Goal: Check status: Check status

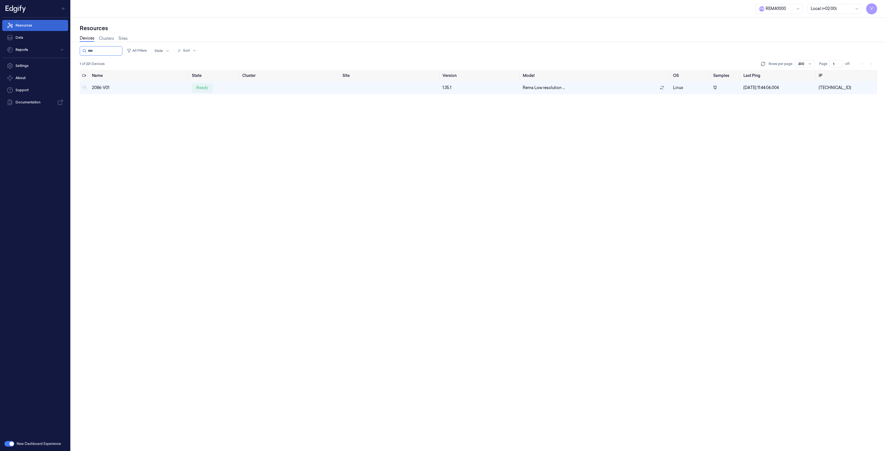
click at [34, 24] on link "Resources" at bounding box center [35, 25] width 66 height 11
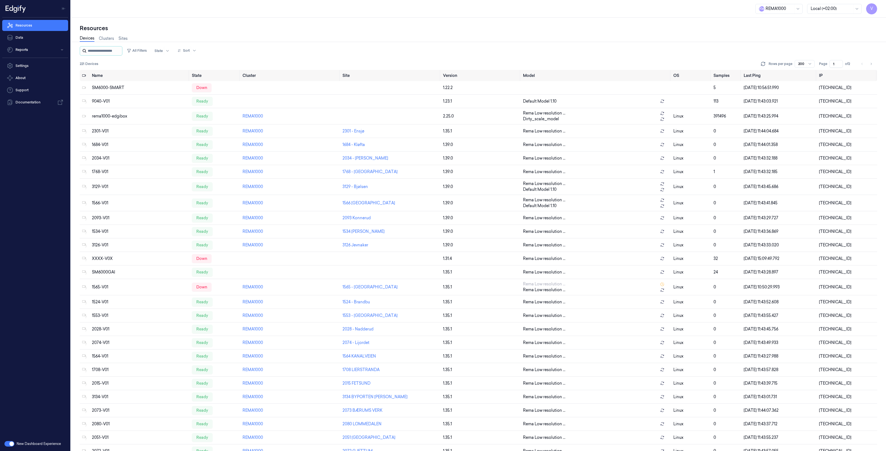
click at [89, 50] on input "string" at bounding box center [104, 50] width 33 height 9
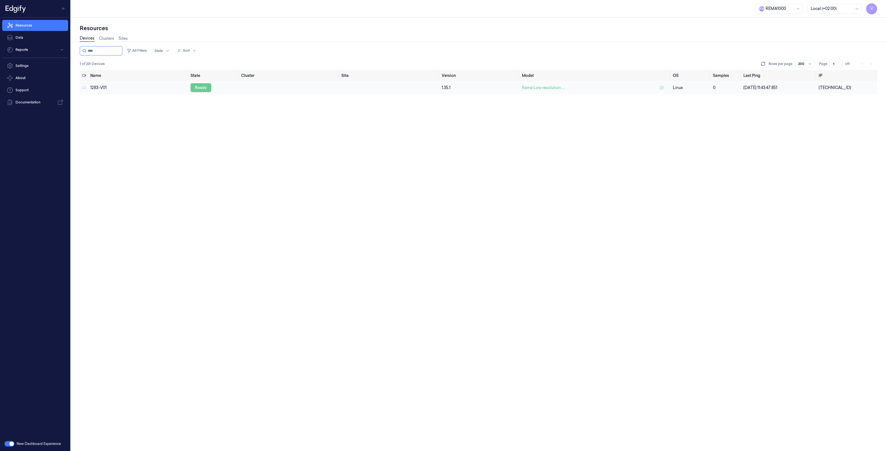
type input "****"
click at [202, 91] on div "ready" at bounding box center [200, 87] width 21 height 9
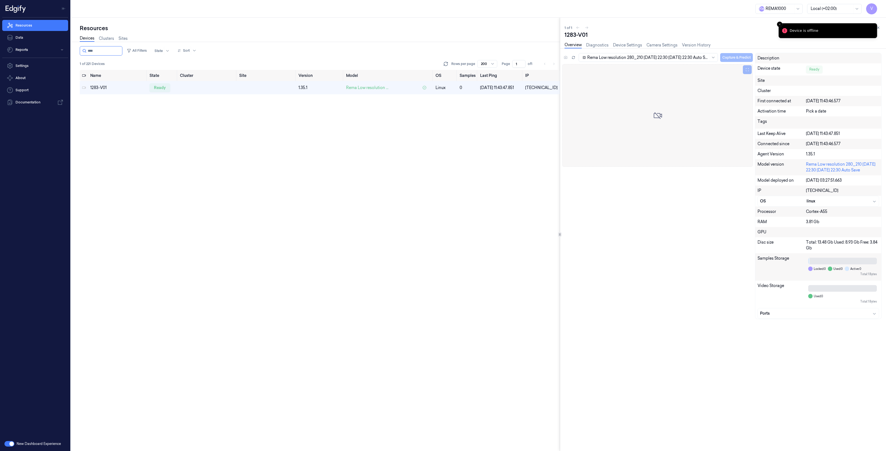
click at [803, 28] on div "Device is offline" at bounding box center [803, 31] width 29 height 6
click at [780, 25] on line "Close toast" at bounding box center [780, 25] width 2 height 2
click at [881, 25] on div at bounding box center [873, 27] width 15 height 7
click at [875, 28] on button at bounding box center [878, 27] width 7 height 7
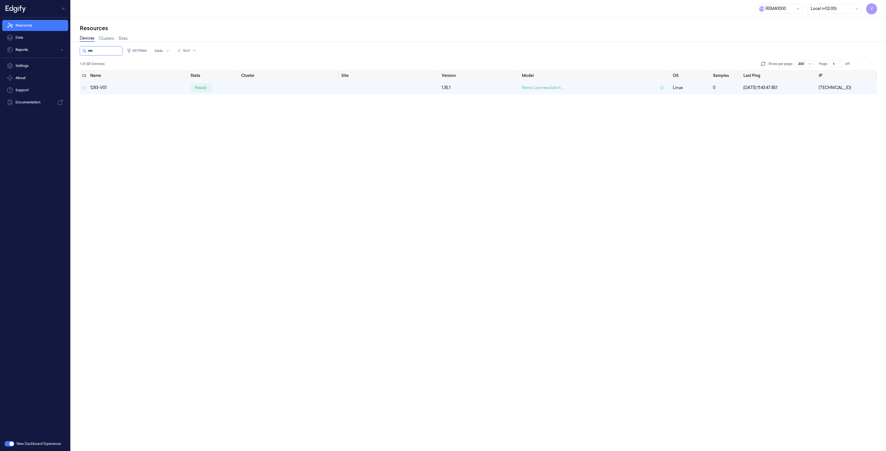
drag, startPoint x: 156, startPoint y: 105, endPoint x: 114, endPoint y: 60, distance: 61.3
click at [156, 105] on div "Name State Cluster Site Version Model OS Samples Last Ping IP 1283-V01 ready 1.…" at bounding box center [478, 260] width 797 height 381
drag, startPoint x: 101, startPoint y: 46, endPoint x: 100, endPoint y: 49, distance: 3.5
click at [100, 49] on input "string" at bounding box center [104, 50] width 33 height 9
click at [203, 86] on div "ready" at bounding box center [200, 87] width 21 height 9
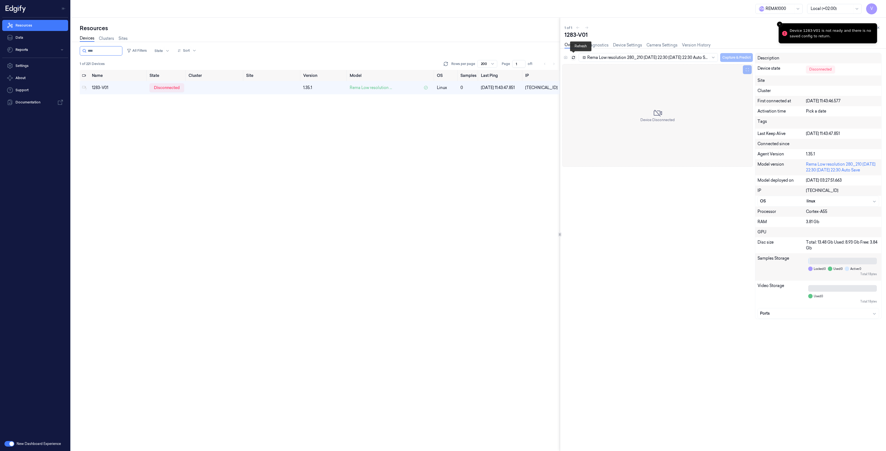
click at [574, 58] on icon at bounding box center [573, 58] width 4 height 4
click at [573, 59] on icon at bounding box center [573, 58] width 4 height 4
click at [572, 57] on icon at bounding box center [573, 58] width 4 height 4
click at [573, 57] on icon at bounding box center [573, 58] width 4 height 4
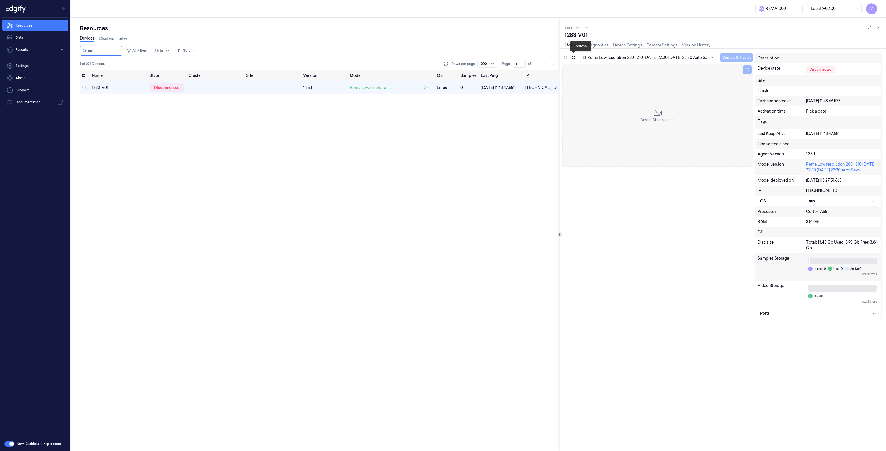
click at [573, 57] on icon at bounding box center [573, 58] width 4 height 4
click at [273, 119] on div "Name State Cluster Site Version Model OS Samples Last Ping IP 1283-V01 disconne…" at bounding box center [320, 260] width 480 height 381
click at [878, 29] on icon at bounding box center [878, 28] width 4 height 4
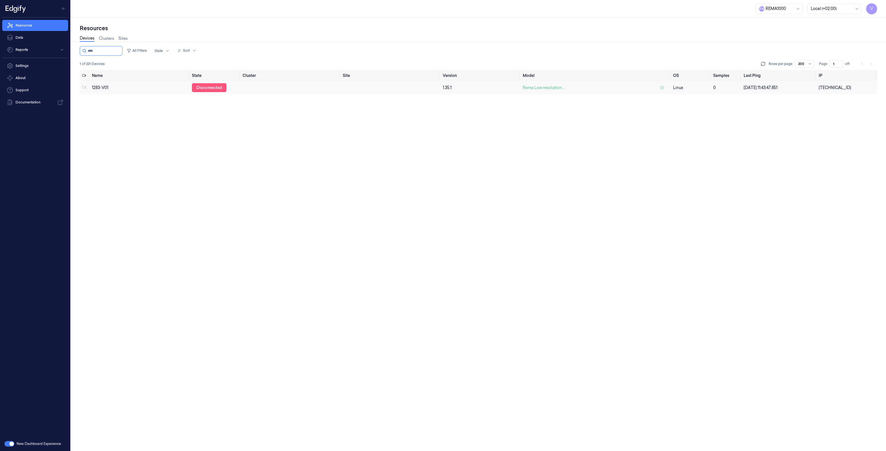
click at [204, 86] on div "disconnected" at bounding box center [209, 87] width 35 height 9
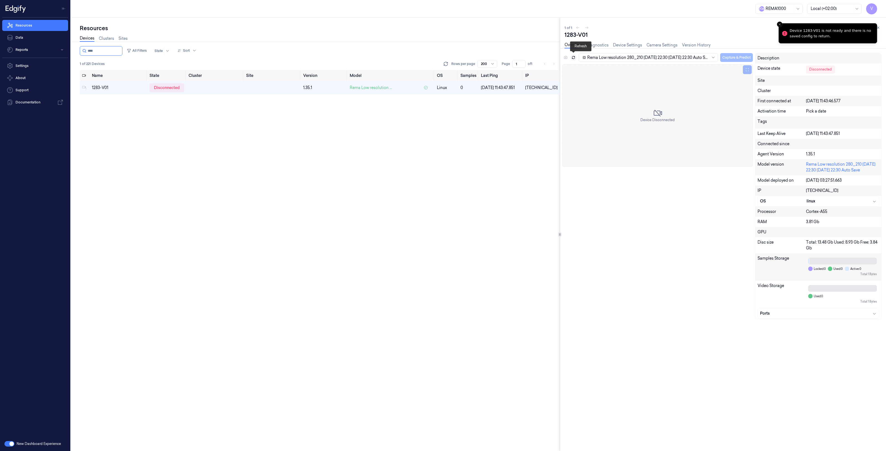
click at [575, 57] on button at bounding box center [573, 57] width 7 height 7
click at [574, 57] on icon at bounding box center [573, 58] width 4 height 4
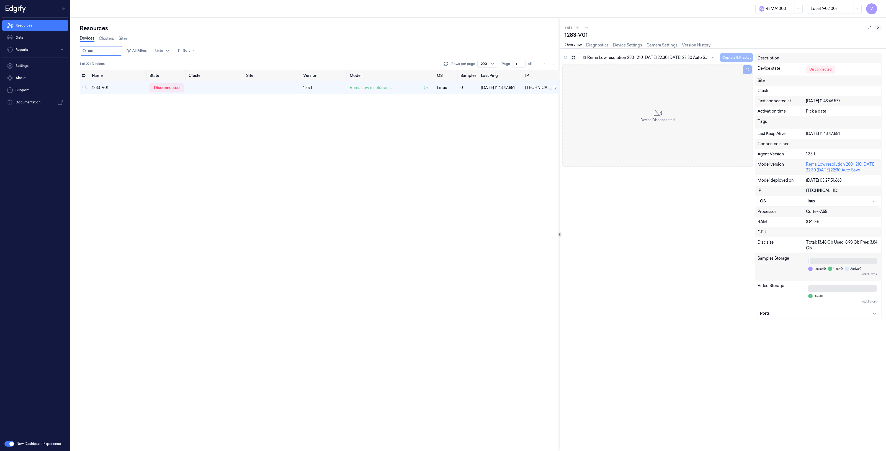
click at [879, 29] on icon at bounding box center [878, 28] width 2 height 2
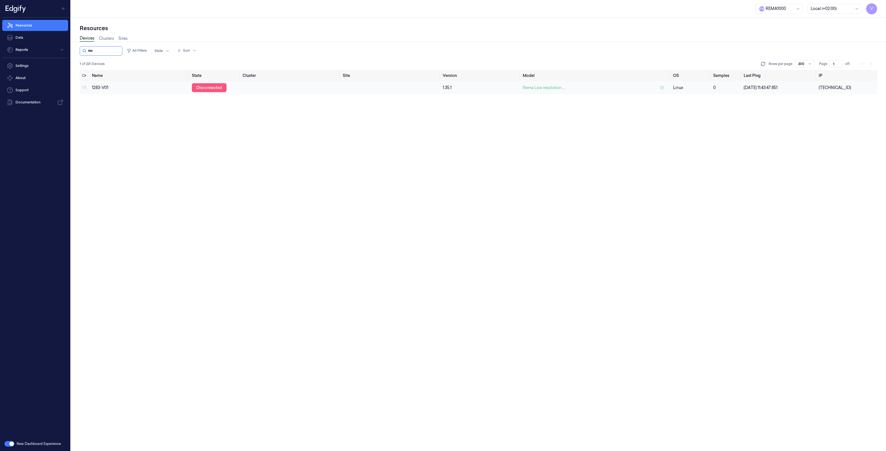
click at [208, 89] on div "disconnected" at bounding box center [209, 87] width 35 height 9
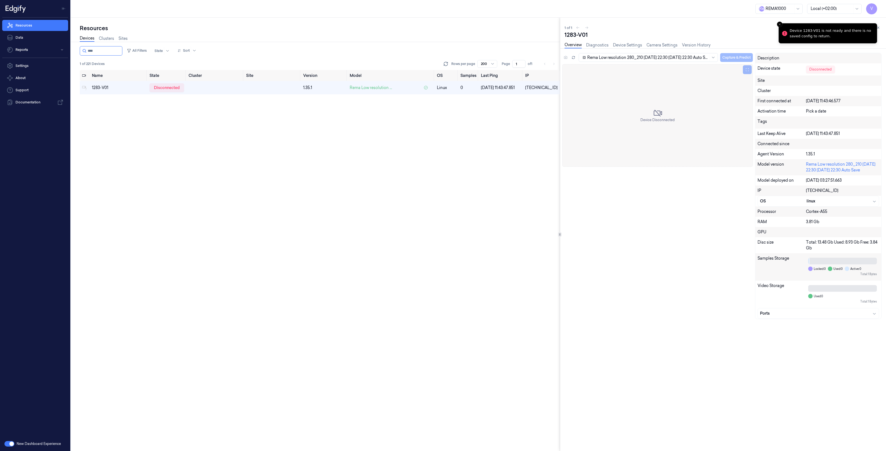
click at [576, 56] on div "Rema Low resolution 280_210 [DATE] 22:30 [DATE] 22:30 Auto Save Capture & Predi…" at bounding box center [657, 58] width 190 height 11
click at [575, 57] on button at bounding box center [573, 57] width 7 height 7
click at [572, 57] on icon at bounding box center [573, 58] width 4 height 4
click at [778, 24] on icon "Close toast" at bounding box center [779, 24] width 3 height 3
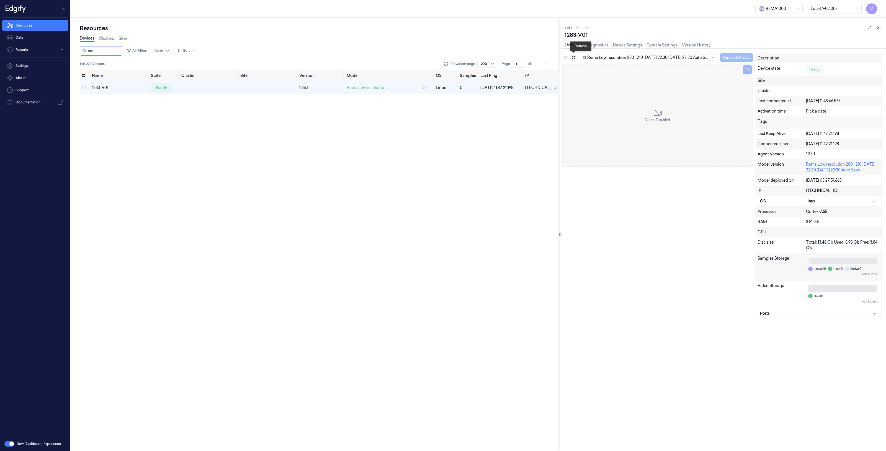
click at [880, 27] on button at bounding box center [878, 27] width 7 height 7
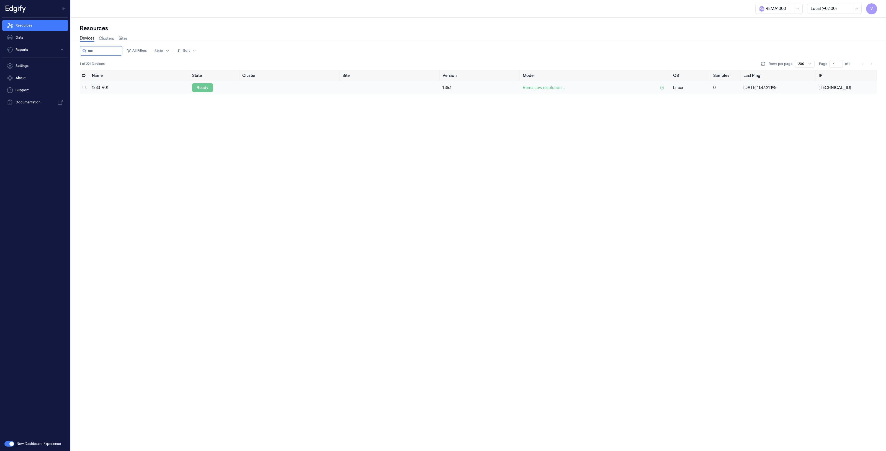
click at [206, 88] on div "ready" at bounding box center [202, 87] width 21 height 9
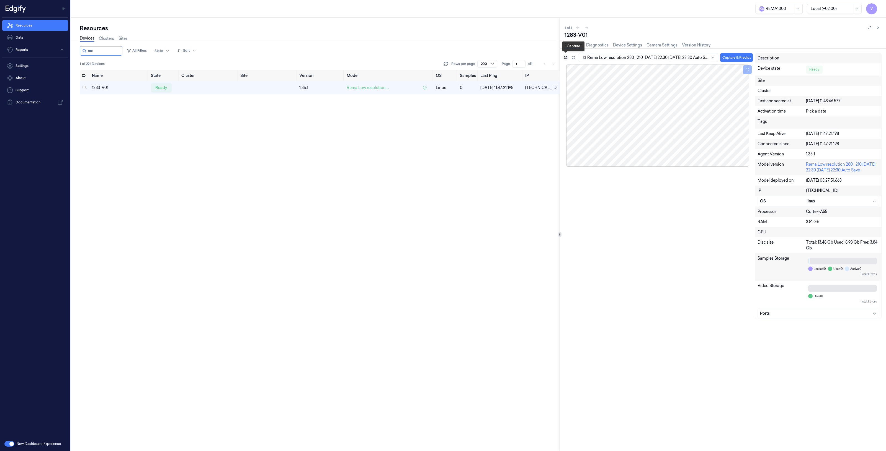
click at [567, 58] on icon at bounding box center [565, 57] width 3 height 3
click at [565, 57] on icon at bounding box center [566, 58] width 4 height 4
click at [878, 27] on icon at bounding box center [878, 28] width 4 height 4
